Goal: Find specific page/section: Find specific page/section

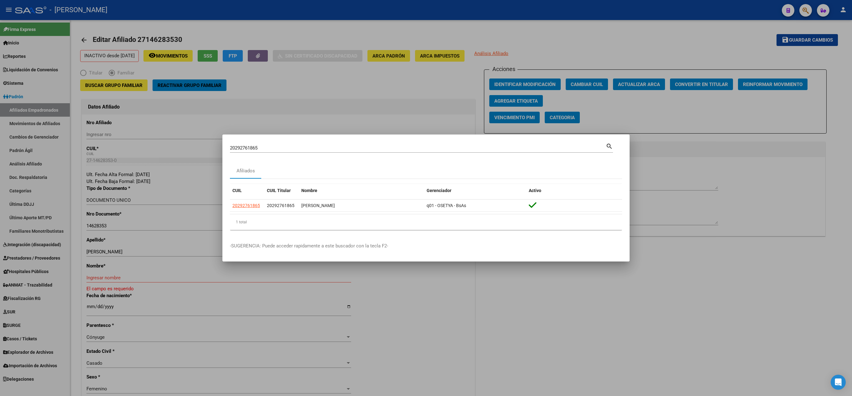
click at [8, 132] on div at bounding box center [426, 198] width 852 height 396
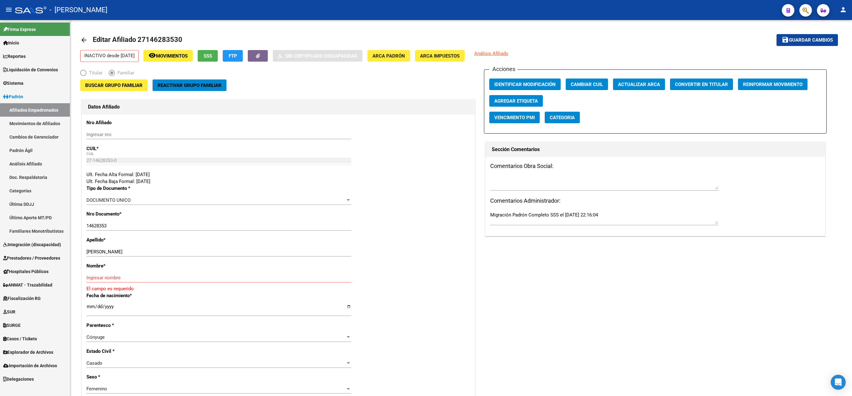
click at [36, 108] on link "Afiliados Empadronados" at bounding box center [35, 109] width 70 height 13
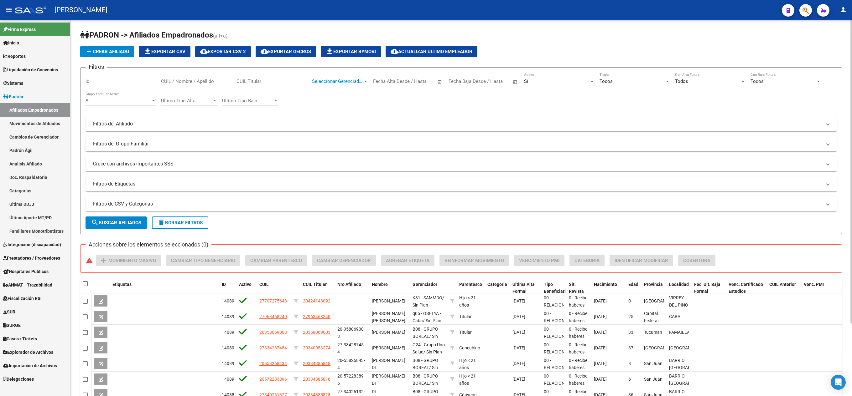
click at [351, 81] on span "Seleccionar Gerenciador" at bounding box center [337, 82] width 51 height 6
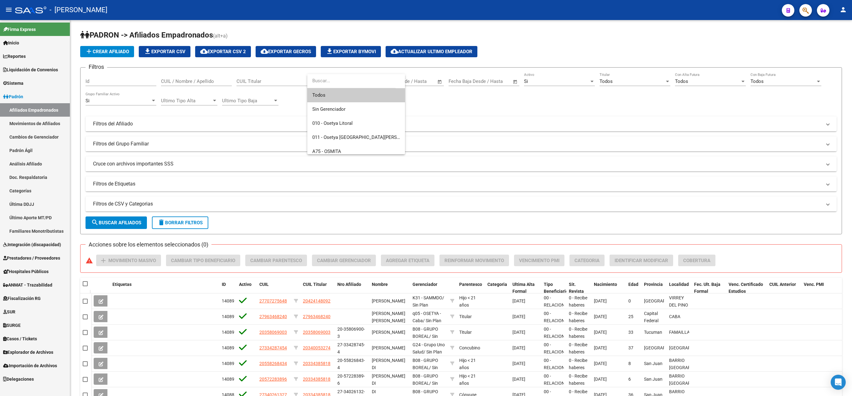
click at [262, 73] on div at bounding box center [426, 198] width 852 height 396
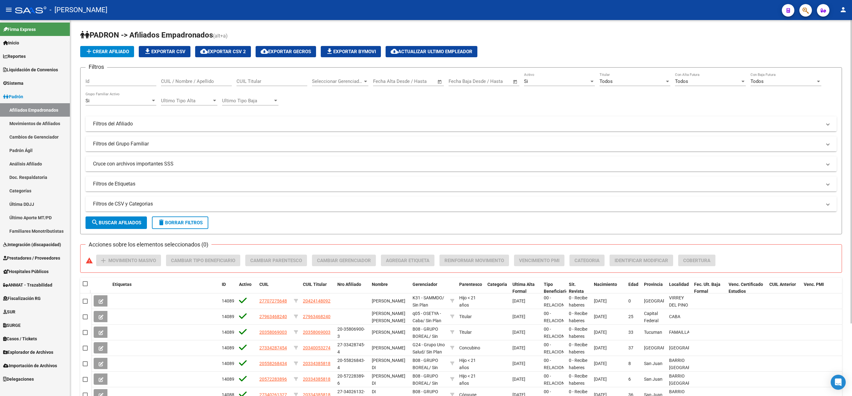
click at [199, 129] on mat-expansion-panel-header "Filtros del Afiliado" at bounding box center [460, 123] width 751 height 15
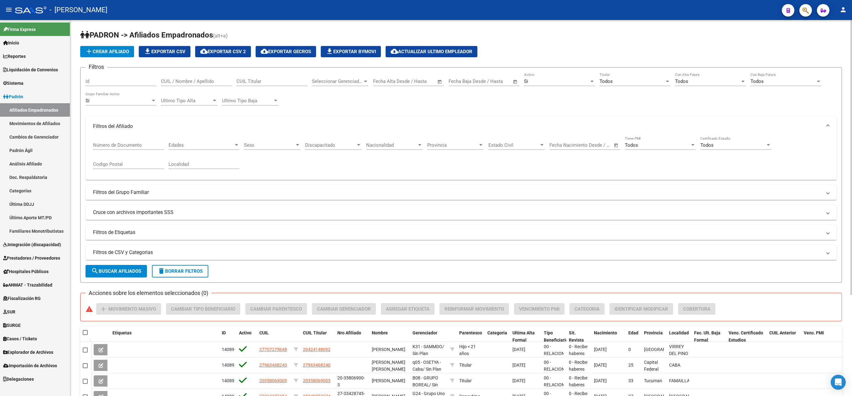
click at [447, 137] on div "Provincia Provincia" at bounding box center [455, 143] width 56 height 13
type input "cordoba"
click at [438, 143] on span "Todos" at bounding box center [433, 145] width 13 height 6
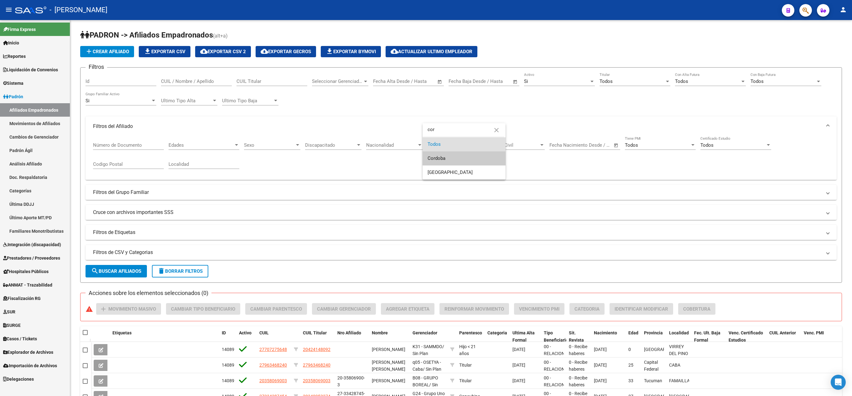
type input "cor"
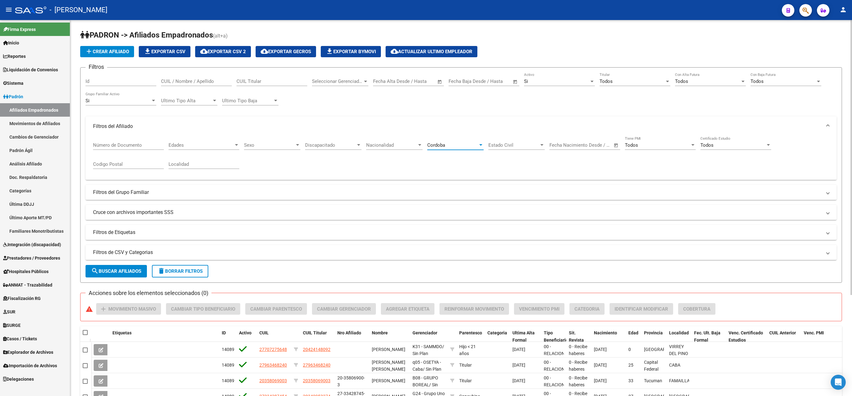
click at [120, 269] on span "search Buscar Afiliados" at bounding box center [116, 272] width 50 height 6
click at [135, 189] on mat-panel-title "Filtros del Grupo Familiar" at bounding box center [457, 192] width 728 height 7
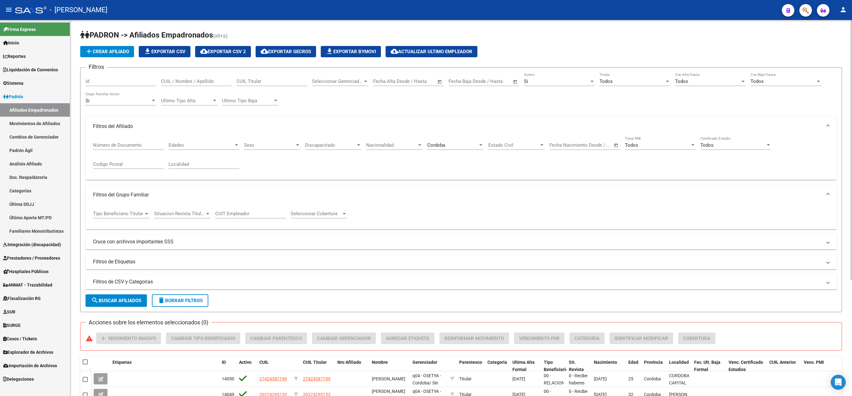
click at [123, 219] on div "Tipo Beneficiario Titular Tipo Beneficiario Titular" at bounding box center [121, 214] width 56 height 19
click at [126, 211] on span "Tipo Beneficiario Titular" at bounding box center [118, 214] width 51 height 6
type input "mon"
click at [135, 300] on span "search Buscar Afiliados" at bounding box center [116, 301] width 50 height 6
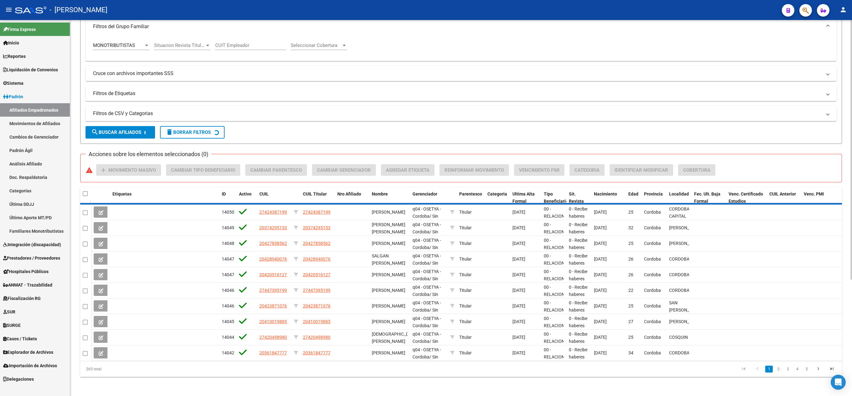
scroll to position [136, 0]
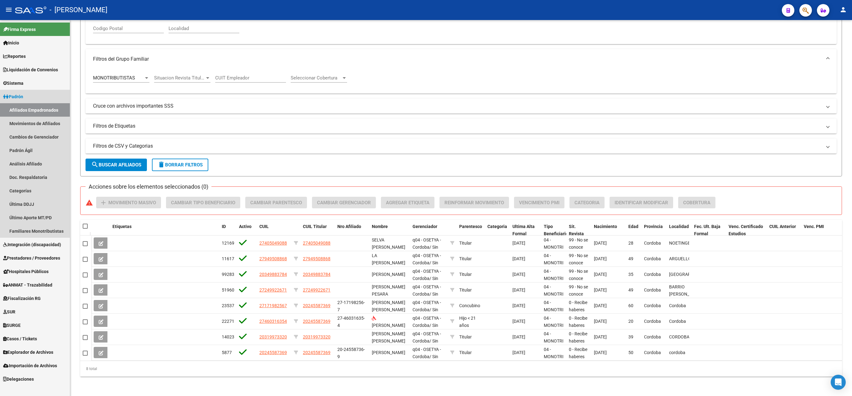
click at [51, 105] on link "Afiliados Empadronados" at bounding box center [35, 109] width 70 height 13
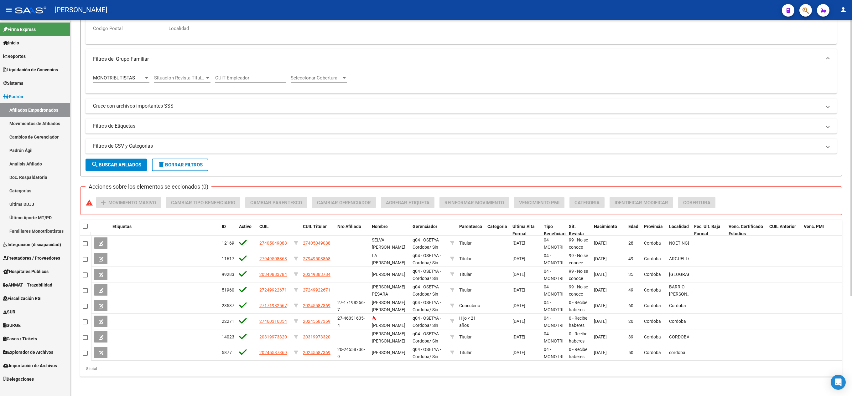
click at [206, 160] on button "delete Borrar Filtros" at bounding box center [180, 165] width 56 height 13
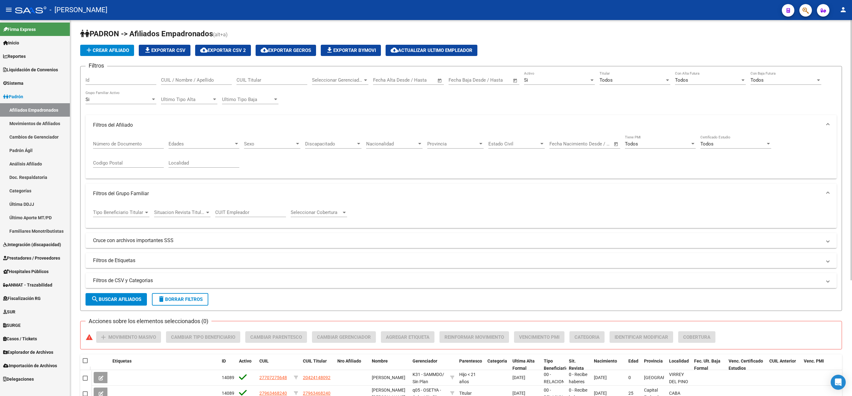
scroll to position [0, 0]
